Goal: Answer question/provide support: Answer question/provide support

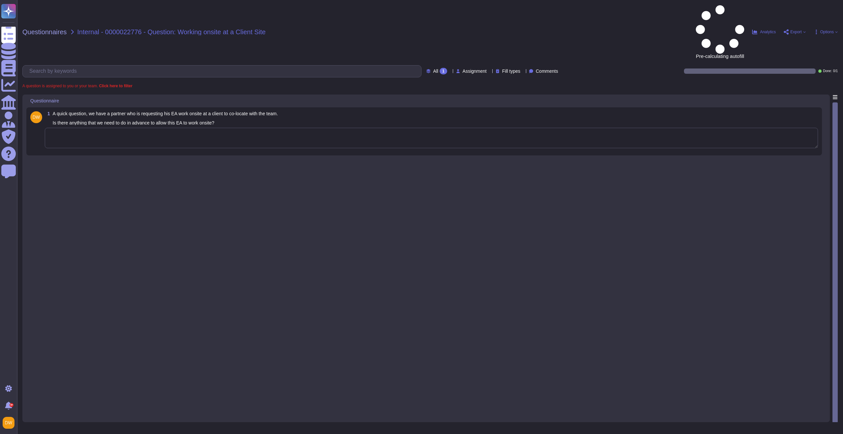
click at [201, 128] on textarea at bounding box center [431, 138] width 773 height 20
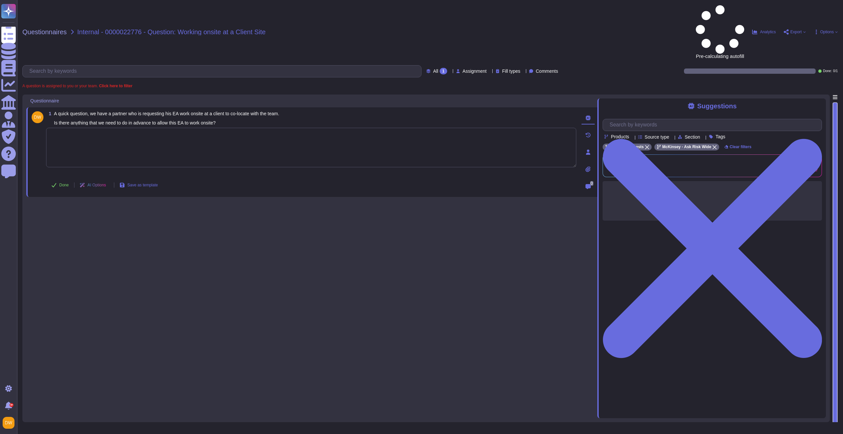
click at [187, 128] on textarea at bounding box center [311, 148] width 530 height 40
paste textarea "We are connecting you with @[PERSON_NAME] to review the request with the help o…"
type textarea "We are connecting you with @[PERSON_NAME] to review the request with the help o…"
click at [59, 183] on span "Done" at bounding box center [64, 185] width 10 height 4
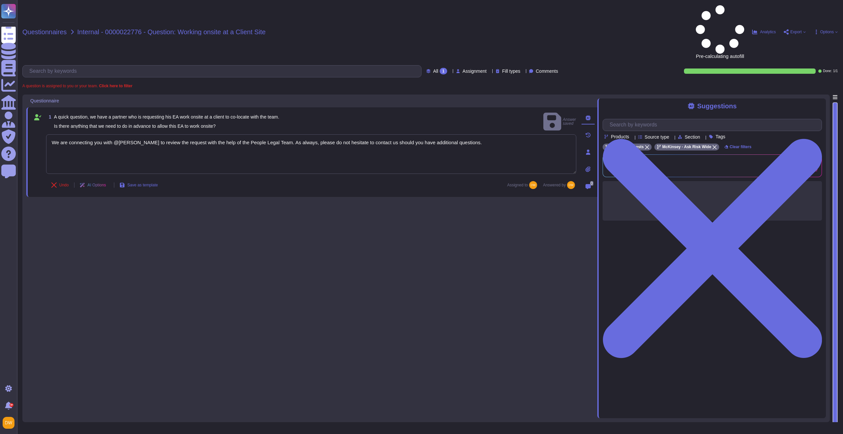
click at [55, 29] on span "Questionnaires" at bounding box center [44, 32] width 44 height 7
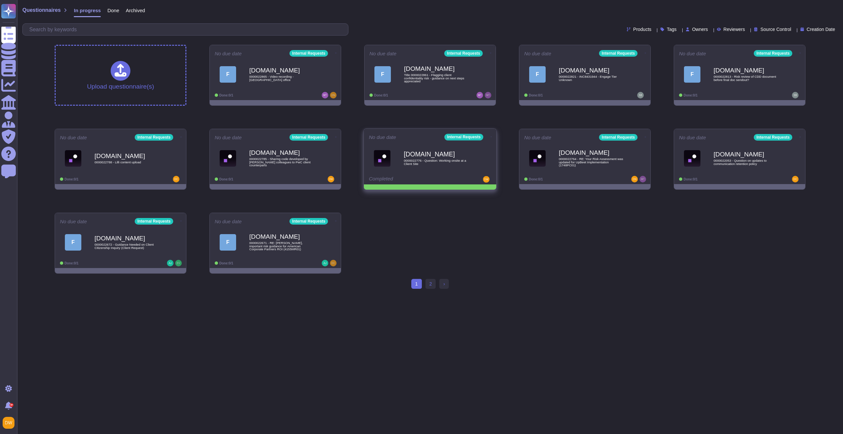
click at [491, 136] on icon at bounding box center [491, 137] width 1 height 2
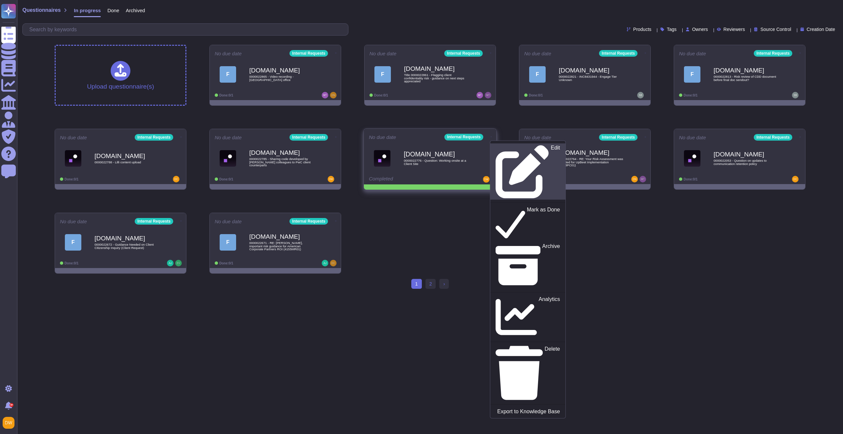
click at [496, 145] on icon at bounding box center [522, 171] width 53 height 53
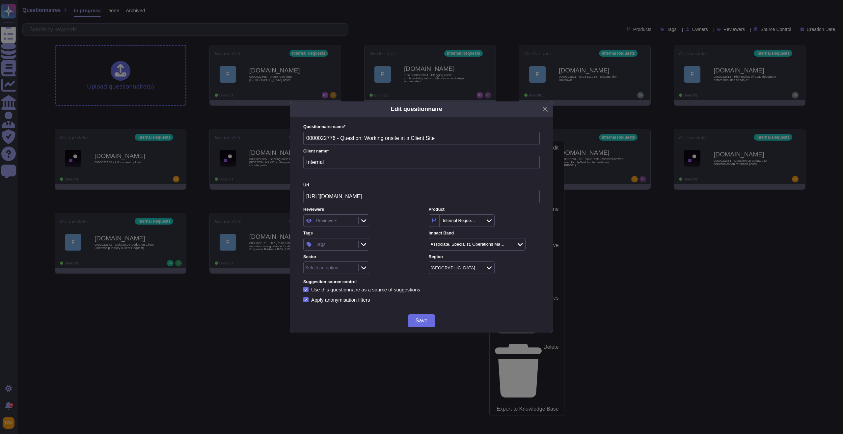
click at [351, 250] on div "Tags" at bounding box center [335, 244] width 42 height 12
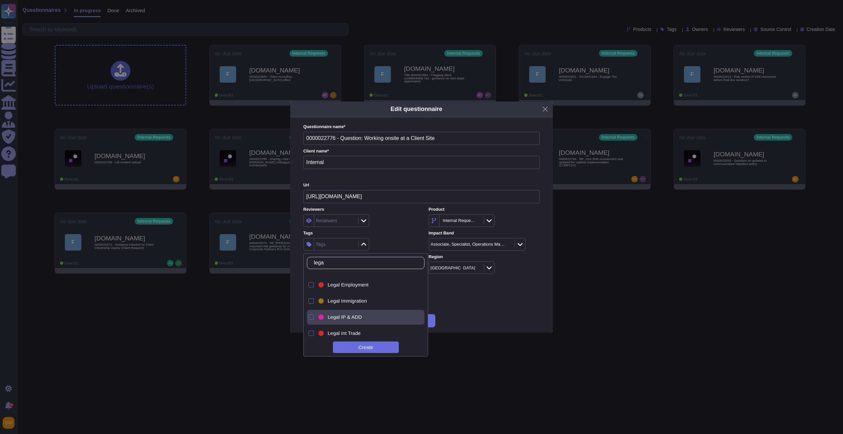
scroll to position [152, 0]
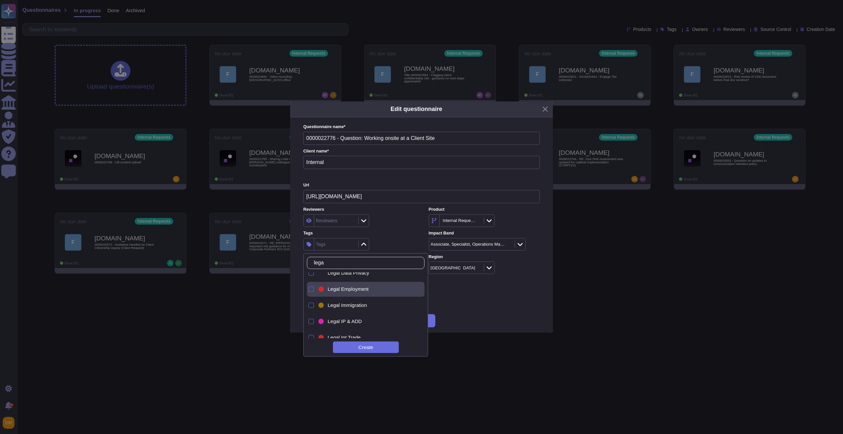
click at [369, 289] on div "Legal Employment" at bounding box center [371, 289] width 87 height 6
click at [355, 261] on input "lega" at bounding box center [368, 263] width 114 height 12
type input "l"
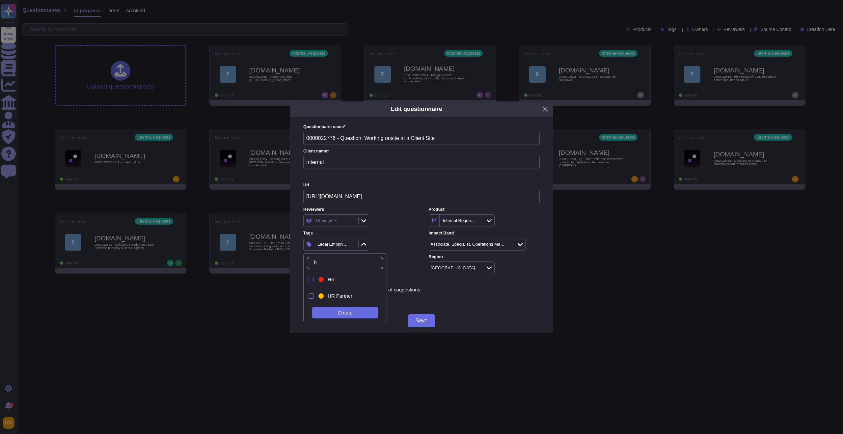
scroll to position [0, 0]
type input "hr"
click at [337, 280] on div "HR" at bounding box center [351, 280] width 46 height 6
click at [390, 240] on div "2 items selected" at bounding box center [358, 244] width 111 height 13
click at [427, 322] on span "Save" at bounding box center [422, 320] width 12 height 5
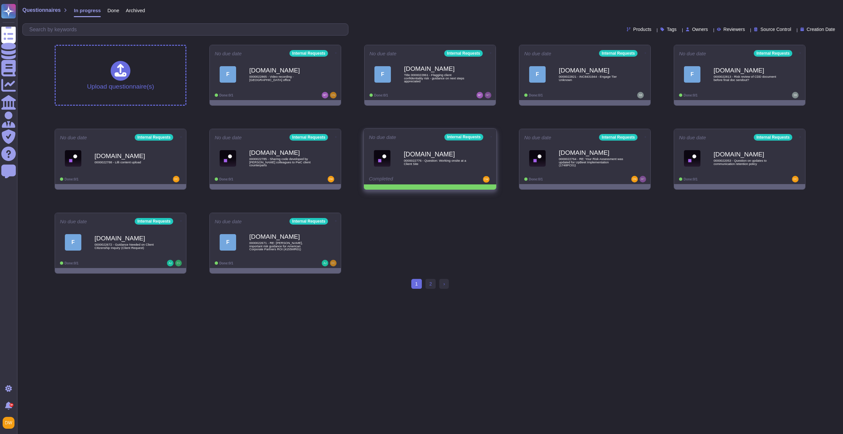
click at [491, 136] on icon at bounding box center [491, 137] width 1 height 2
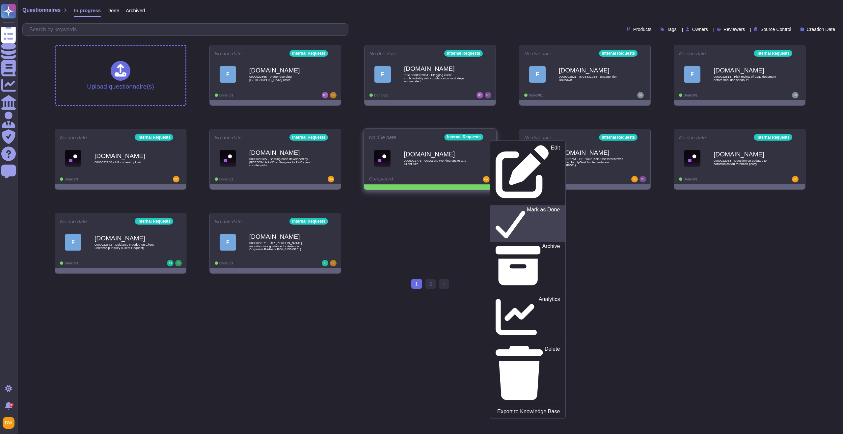
click at [527, 207] on p "Mark as Done" at bounding box center [543, 224] width 33 height 34
